Goal: Navigation & Orientation: Find specific page/section

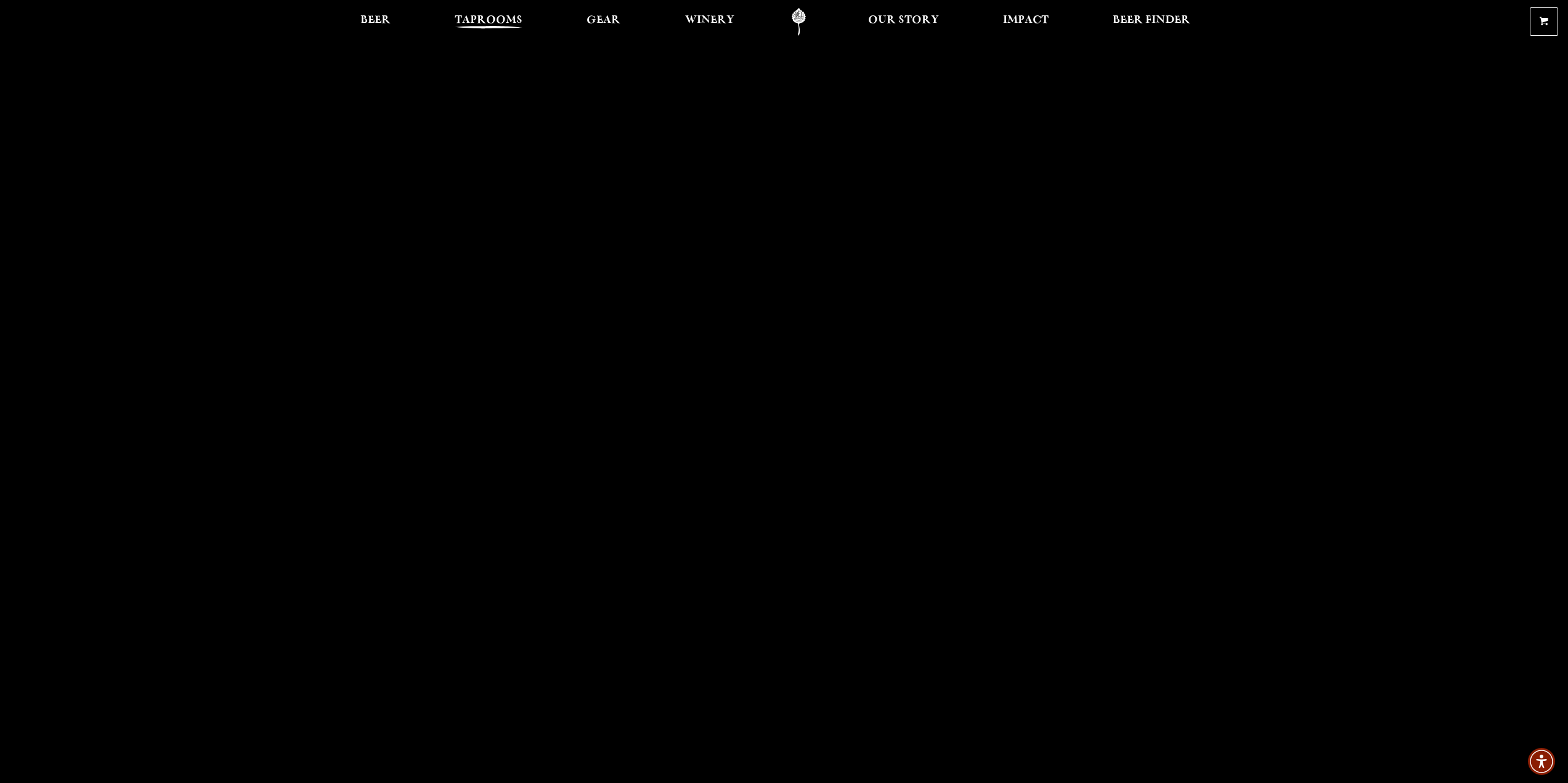
click at [489, 15] on span "Taprooms" at bounding box center [489, 20] width 68 height 10
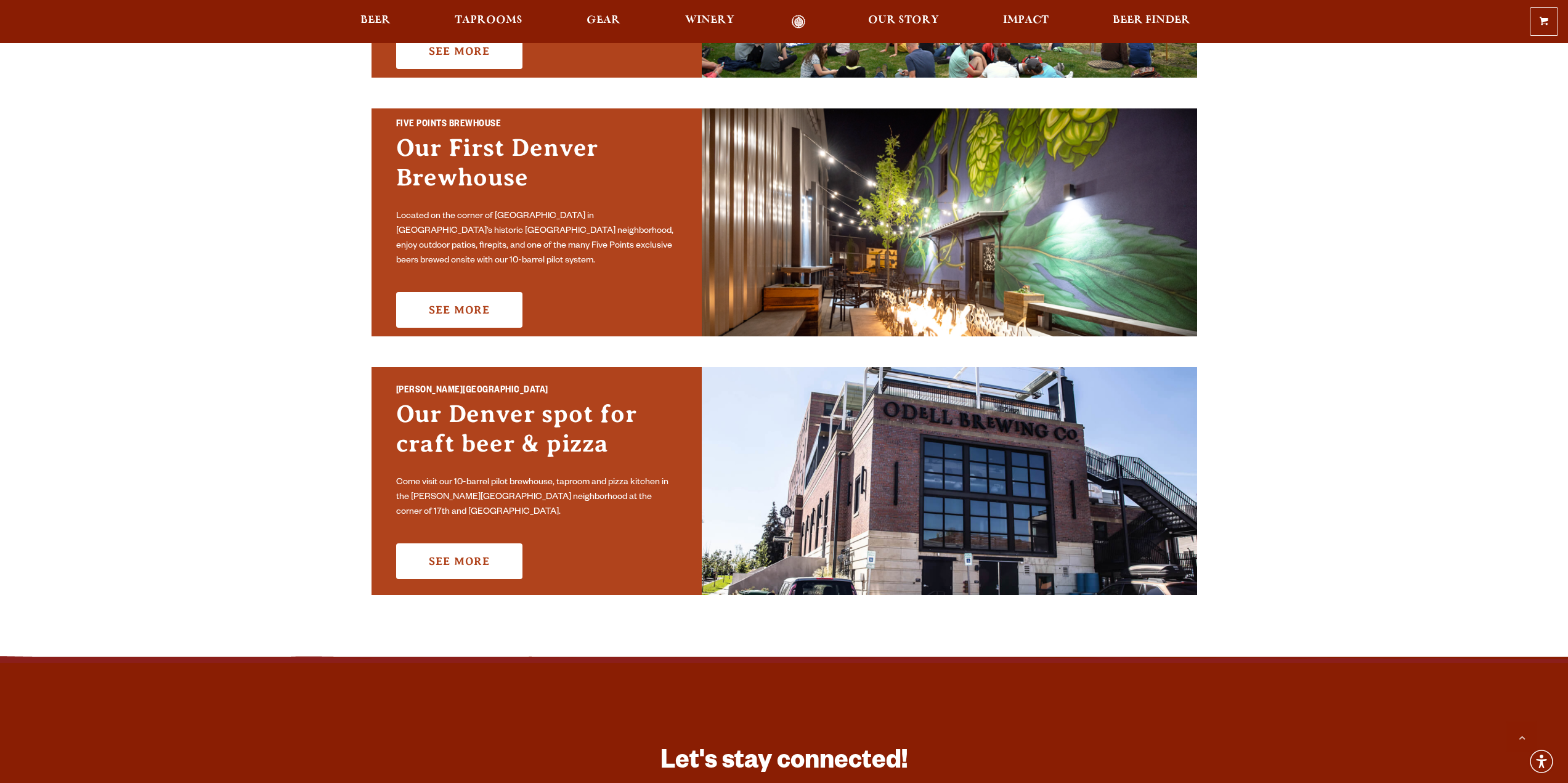
scroll to position [616, 0]
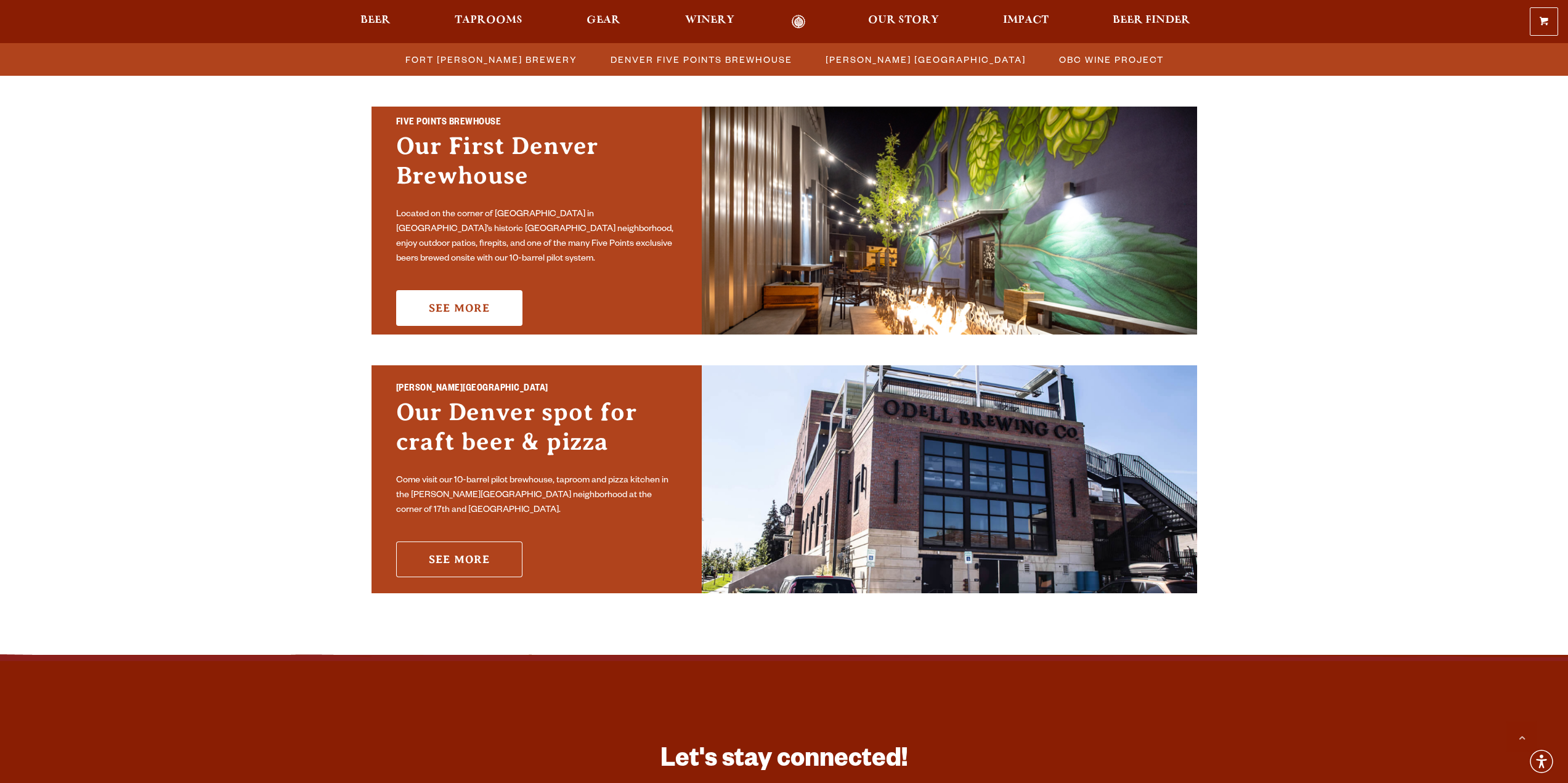
click at [473, 559] on link "See More" at bounding box center [459, 560] width 126 height 36
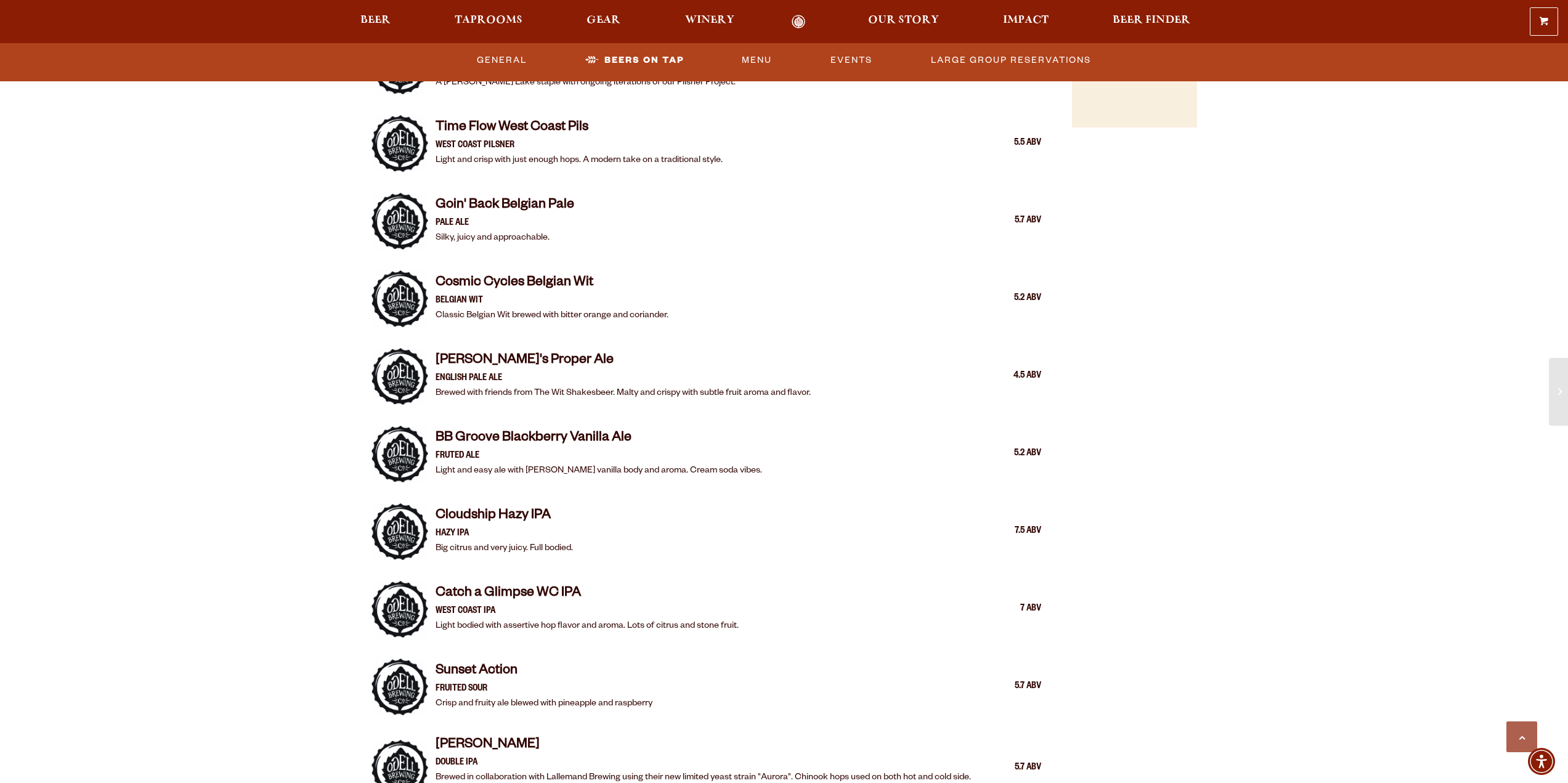
scroll to position [1355, 0]
